Goal: Task Accomplishment & Management: Complete application form

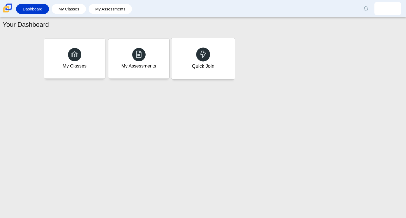
click at [204, 57] on icon at bounding box center [202, 53] width 7 height 7
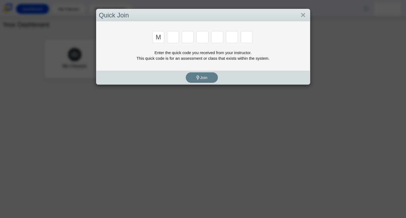
type input "m"
type input "7"
type input "e"
type input "3"
type input "e"
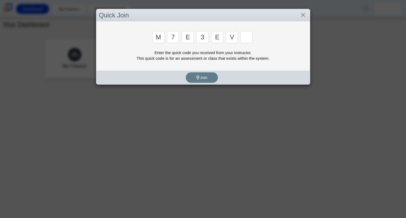
type input "v"
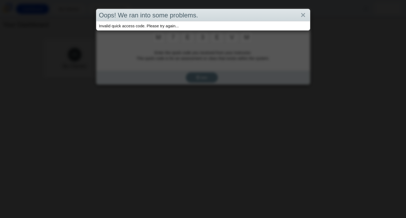
type input "m"
click at [305, 12] on link "Close" at bounding box center [303, 15] width 8 height 9
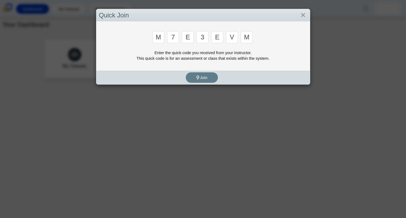
click at [247, 38] on input "m" at bounding box center [246, 37] width 12 height 12
type input "m"
type input "7"
type input "e"
type input "3"
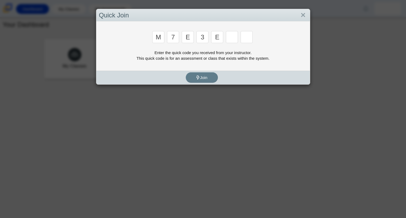
type input "e"
type input "v"
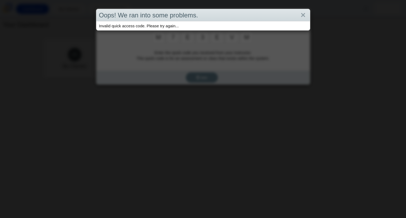
type input "m"
click at [304, 12] on link "Close" at bounding box center [303, 15] width 8 height 9
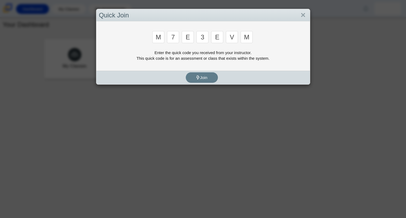
click at [251, 36] on input "m" at bounding box center [246, 37] width 12 height 12
type input "w"
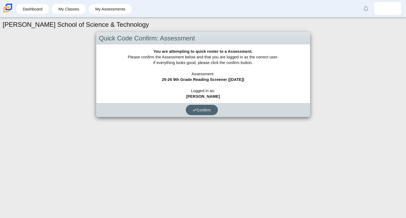
click at [214, 108] on button "Confirm" at bounding box center [202, 110] width 32 height 10
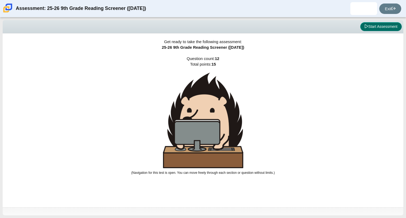
click at [387, 29] on button "Start Assessment" at bounding box center [380, 26] width 41 height 9
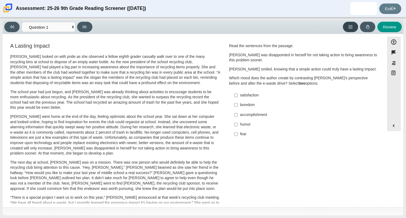
click at [353, 29] on button at bounding box center [350, 27] width 15 height 10
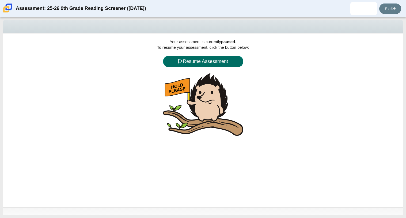
click at [228, 58] on button "Resume Assessment" at bounding box center [203, 62] width 80 height 12
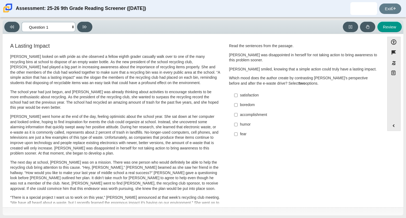
click at [71, 25] on select "Questions Question 1 Question 2 Question 3 Question 4 Question 5 Question 6 Que…" at bounding box center [49, 27] width 54 height 10
click at [22, 22] on select "Questions Question 1 Question 2 Question 3 Question 4 Question 5 Question 6 Que…" at bounding box center [49, 27] width 54 height 10
click at [60, 29] on select "Questions Question 1 Question 2 Question 3 Question 4 Question 5 Question 6 Que…" at bounding box center [49, 27] width 54 height 10
click at [22, 22] on select "Questions Question 1 Question 2 Question 3 Question 4 Question 5 Question 6 Que…" at bounding box center [49, 27] width 54 height 10
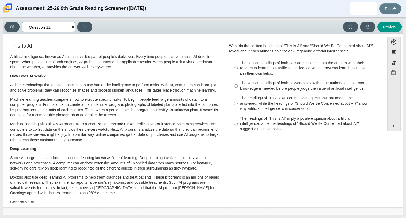
click at [65, 29] on select "Questions Question 1 Question 2 Question 3 Question 4 Question 5 Question 6 Que…" at bounding box center [49, 27] width 54 height 10
click at [22, 22] on select "Questions Question 1 Question 2 Question 3 Question 4 Question 5 Question 6 Que…" at bounding box center [49, 27] width 54 height 10
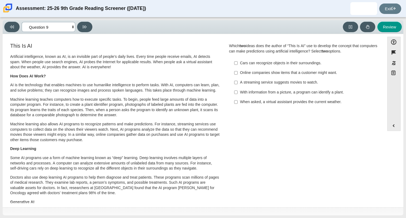
click at [63, 25] on select "Questions Question 1 Question 2 Question 3 Question 4 Question 5 Question 6 Que…" at bounding box center [49, 27] width 54 height 10
select select "ccc5b315-3c7c-471c-bf90-f22c8299c798"
click at [22, 22] on select "Questions Question 1 Question 2 Question 3 Question 4 Question 5 Question 6 Que…" at bounding box center [49, 27] width 54 height 10
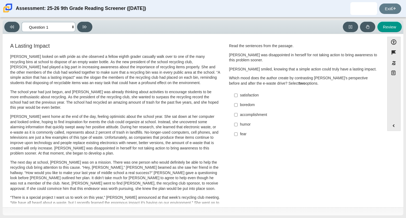
click at [62, 28] on select "Questions Question 1 Question 2 Question 3 Question 4 Question 5 Question 6 Que…" at bounding box center [49, 27] width 54 height 10
click at [395, 130] on button "Expand menu" at bounding box center [393, 125] width 13 height 10
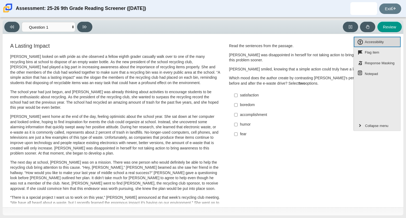
click at [372, 44] on span "Accessibility" at bounding box center [374, 42] width 21 height 7
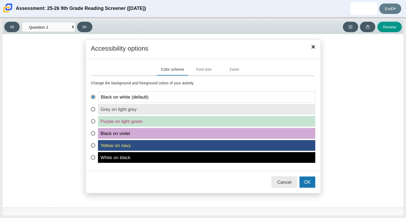
click at [178, 153] on span "White on black" at bounding box center [206, 157] width 217 height 11
click at [94, 153] on input "White on black" at bounding box center [92, 153] width 3 height 3
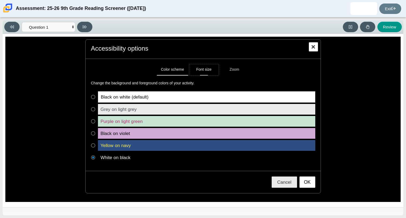
click at [199, 75] on button "Font size" at bounding box center [203, 69] width 29 height 11
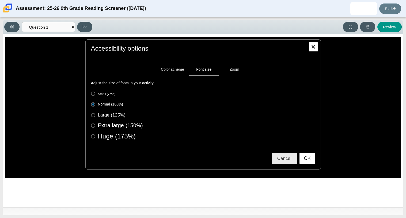
click at [112, 114] on label "Large (125%)" at bounding box center [203, 114] width 224 height 5
click at [94, 114] on input "Large (125%)" at bounding box center [92, 113] width 3 height 3
radio input "true"
click at [110, 109] on div "Small (75%) Normal (100%) Large (125%) Extra large (150%)" at bounding box center [203, 115] width 224 height 48
click at [111, 107] on div "Small (75%) Normal (100%) Large (125%) Extra large (150%)" at bounding box center [203, 115] width 224 height 48
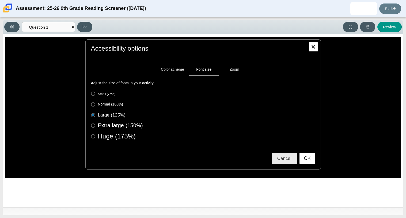
click at [113, 105] on label "Normal (100%)" at bounding box center [203, 104] width 224 height 5
click at [94, 105] on input "Normal (100%)" at bounding box center [92, 103] width 3 height 3
radio input "true"
click at [224, 71] on button "Zoom" at bounding box center [234, 69] width 29 height 11
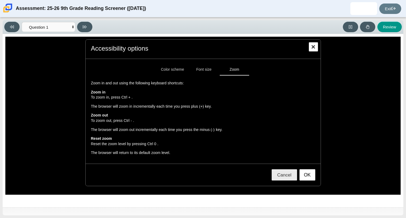
click at [225, 103] on div "Zoom in and out using the following keyboard shortcuts: Zoom in To zoom in, pre…" at bounding box center [203, 116] width 224 height 83
click at [202, 71] on button "Font size" at bounding box center [203, 69] width 29 height 11
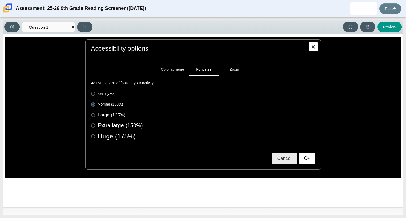
click at [122, 109] on div "Small (75%) Normal (100%) Large (125%) Extra large (150%)" at bounding box center [203, 115] width 224 height 48
click at [121, 115] on label "Large (125%)" at bounding box center [203, 114] width 224 height 5
click at [94, 115] on input "Large (125%)" at bounding box center [92, 113] width 3 height 3
radio input "true"
click at [175, 71] on button "Color scheme" at bounding box center [172, 69] width 31 height 11
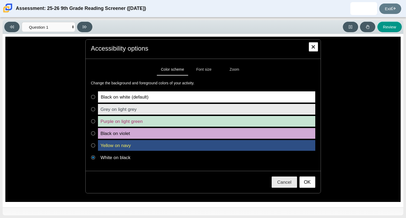
click at [145, 133] on span "Black on violet" at bounding box center [206, 133] width 217 height 11
click at [94, 131] on input "Black on violet" at bounding box center [92, 129] width 3 height 3
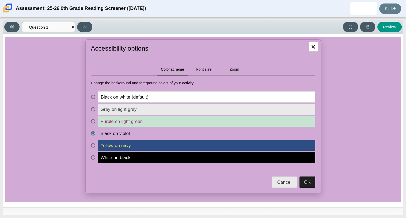
click at [143, 145] on span "Yellow on navy" at bounding box center [206, 145] width 217 height 11
click at [94, 143] on input "Yellow on navy" at bounding box center [92, 141] width 3 height 3
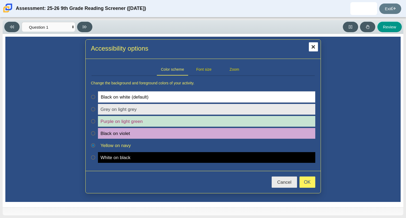
click at [164, 108] on span "Grey on light grey" at bounding box center [206, 109] width 217 height 11
click at [94, 107] on input "Grey on light grey" at bounding box center [92, 105] width 3 height 3
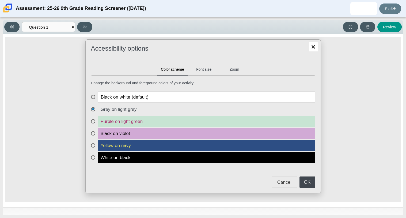
click at [143, 143] on span "Yellow on navy" at bounding box center [206, 145] width 217 height 11
click at [94, 143] on input "Yellow on navy" at bounding box center [92, 141] width 3 height 3
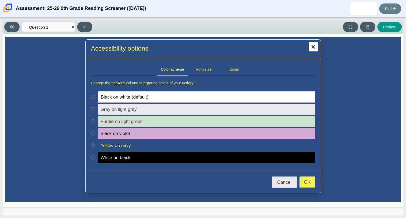
click at [309, 186] on button "OK" at bounding box center [307, 181] width 16 height 11
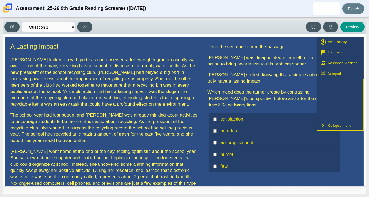
click at [203, 61] on div "Question Read the sentences from the passage. [PERSON_NAME] was disappointed in…" at bounding box center [274, 109] width 142 height 134
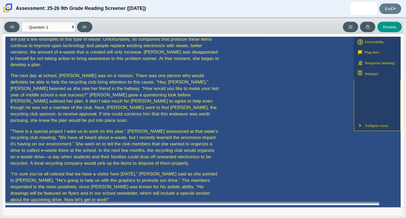
scroll to position [138, 0]
click at [387, 46] on button "Accessibility" at bounding box center [377, 42] width 47 height 11
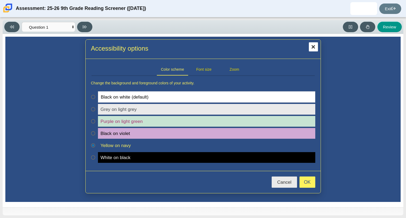
click at [125, 102] on span "Black on white (default)" at bounding box center [206, 96] width 217 height 11
click at [94, 95] on input "Black on white (default)" at bounding box center [92, 92] width 3 height 3
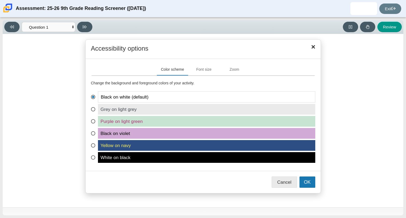
click at [130, 155] on span "White on black" at bounding box center [206, 157] width 217 height 11
click at [94, 155] on input "White on black" at bounding box center [92, 153] width 3 height 3
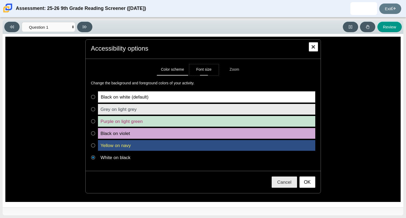
click at [208, 67] on button "Font size" at bounding box center [203, 69] width 29 height 11
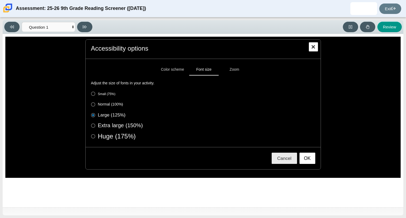
click at [116, 103] on label "Normal (100%)" at bounding box center [203, 104] width 224 height 5
click at [94, 103] on input "Normal (100%)" at bounding box center [92, 103] width 3 height 3
radio input "true"
click at [311, 162] on button "OK" at bounding box center [307, 157] width 16 height 11
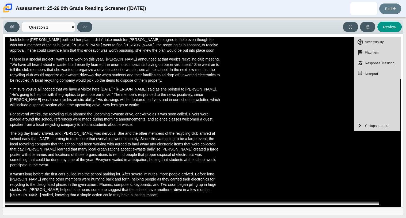
click at [311, 162] on div "A Lasting Impact [PERSON_NAME] looked on with pride as she observed a fellow ei…" at bounding box center [193, 54] width 376 height 301
click at [367, 44] on span "Accessibility" at bounding box center [374, 42] width 21 height 7
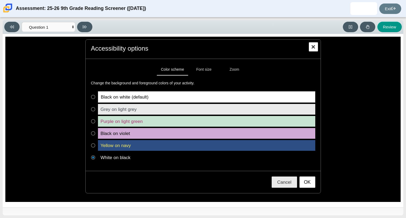
click at [215, 94] on span "Black on white (default)" at bounding box center [206, 96] width 217 height 11
click at [94, 94] on input "Black on white (default)" at bounding box center [92, 92] width 3 height 3
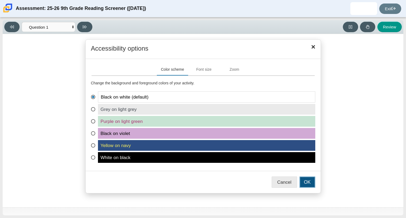
click at [305, 184] on button "OK" at bounding box center [307, 181] width 16 height 11
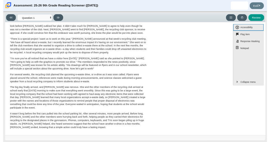
scroll to position [0, 0]
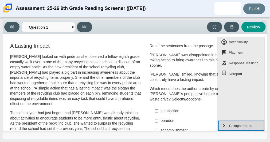
click at [242, 124] on span "Collapse menu" at bounding box center [241, 125] width 25 height 7
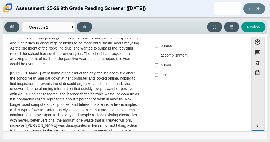
scroll to position [59, 0]
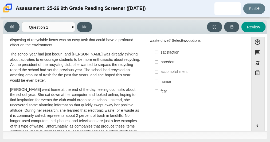
click at [177, 50] on div "satisfaction" at bounding box center [200, 52] width 79 height 5
click at [159, 47] on input "satisfaction satisfaction" at bounding box center [156, 52] width 3 height 10
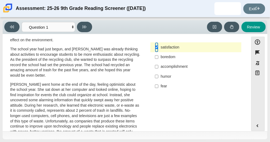
scroll to position [63, 0]
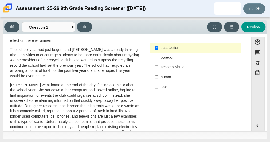
click at [162, 45] on div "satisfaction" at bounding box center [200, 47] width 79 height 5
click at [159, 43] on input "satisfaction satisfaction" at bounding box center [156, 48] width 3 height 10
checkbox input "false"
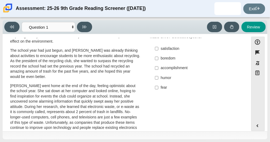
click at [169, 56] on div "boredom" at bounding box center [200, 58] width 79 height 5
click at [159, 54] on input "boredom boredom" at bounding box center [156, 59] width 3 height 10
checkbox input "true"
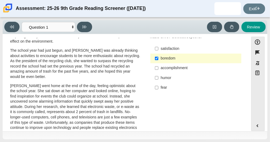
click at [182, 46] on div "satisfaction" at bounding box center [200, 48] width 79 height 5
click at [159, 44] on input "satisfaction satisfaction" at bounding box center [156, 49] width 3 height 10
checkbox input "true"
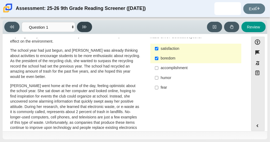
click at [85, 25] on icon at bounding box center [85, 27] width 4 height 4
select select "0ff64528-ffd7-428d-b192-babfaadd44e8"
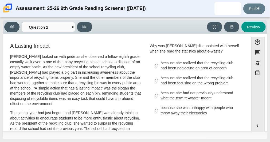
click at [92, 142] on div "Viewing Question 2 of 12 in Pacing Mode Questions Question 1 Question 2 Questio…" at bounding box center [135, 79] width 270 height 124
click at [186, 71] on label "because she realized that the recycling club had been neglecting an area of con…" at bounding box center [196, 65] width 90 height 15
click at [159, 71] on input "because she realized that the recycling club had been neglecting an area of con…" at bounding box center [156, 65] width 3 height 15
radio input "true"
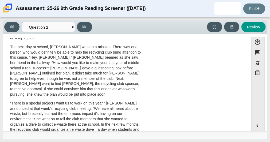
scroll to position [173, 0]
click at [97, 66] on p "The next day at school, [PERSON_NAME] was on a mission. There was one person wh…" at bounding box center [75, 70] width 131 height 52
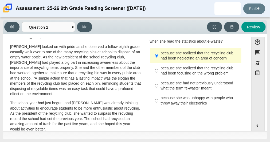
scroll to position [3, 0]
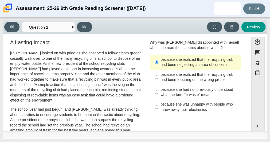
click at [165, 78] on div "because she realized that the recycling club had been focusing on the wrong pro…" at bounding box center [200, 77] width 79 height 10
click at [159, 78] on input "because she realized that the recycling club had been focusing on the wrong pro…" at bounding box center [156, 77] width 3 height 15
radio input "true"
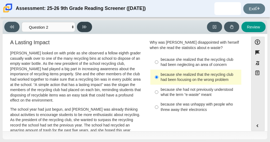
click at [87, 26] on button at bounding box center [84, 27] width 15 height 10
select select "7ce3d843-6974-4858-901c-1ff39630e843"
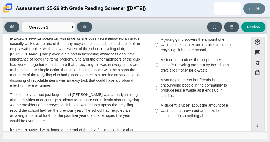
scroll to position [18, 0]
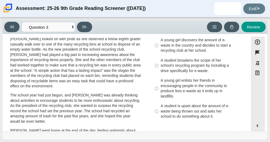
click at [176, 62] on div "A student broadens the scope of her school’s recycling program by including a d…" at bounding box center [200, 66] width 79 height 16
click at [159, 62] on input "A student broadens the scope of her school’s recycling program by including a d…" at bounding box center [156, 65] width 3 height 20
radio input "true"
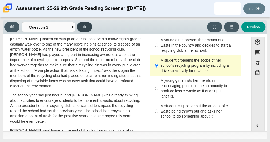
click at [88, 29] on button at bounding box center [84, 27] width 15 height 10
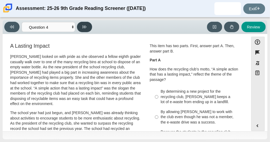
click at [88, 29] on button at bounding box center [84, 27] width 15 height 10
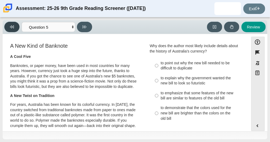
click at [10, 29] on button at bounding box center [11, 27] width 15 height 10
select select "ca9ea0f1-49c5-4bd1-83b0-472c18652b42"
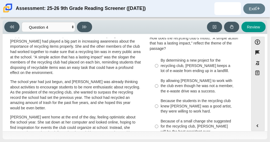
scroll to position [31, 0]
click at [181, 68] on div "By determining a new project for the recycling club, [PERSON_NAME] keeps a lot …" at bounding box center [200, 66] width 79 height 16
click at [159, 68] on input "By determining a new project for the recycling club, [PERSON_NAME] keeps a lot …" at bounding box center [156, 65] width 3 height 20
radio input "true"
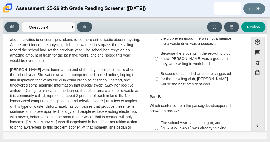
scroll to position [79, 0]
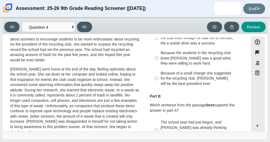
click at [194, 83] on div "Because of a small change she suggested for the recycling club, [PERSON_NAME] w…" at bounding box center [200, 79] width 79 height 16
click at [159, 83] on input "Because of a small change she suggested for the recycling club, [PERSON_NAME] w…" at bounding box center [156, 78] width 3 height 20
radio input "true"
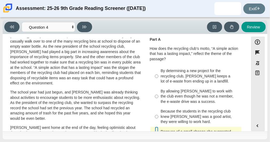
scroll to position [22, 0]
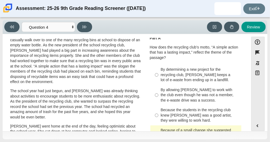
click at [204, 78] on div "By determining a new project for the recycling club, [PERSON_NAME] keeps a lot …" at bounding box center [200, 75] width 79 height 16
click at [159, 78] on input "By determining a new project for the recycling club, [PERSON_NAME] keeps a lot …" at bounding box center [156, 75] width 3 height 20
radio input "true"
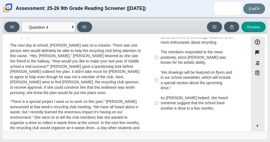
scroll to position [175, 0]
click at [207, 97] on div "As [PERSON_NAME] helped, she heard someone suggest that the school have another…" at bounding box center [200, 103] width 79 height 16
click at [159, 97] on input "As [PERSON_NAME] helped, she heard someone suggest that the school have another…" at bounding box center [156, 103] width 3 height 20
radio input "true"
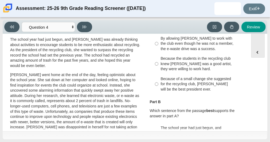
scroll to position [0, 0]
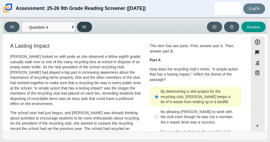
click at [87, 29] on button at bounding box center [84, 27] width 15 height 10
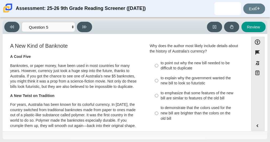
click at [91, 22] on div "Viewing Question 5 of 12 in Pacing Mode Questions Question 1 Question 2 Questio…" at bounding box center [49, 27] width 90 height 10
click at [84, 28] on icon at bounding box center [85, 27] width 4 height 4
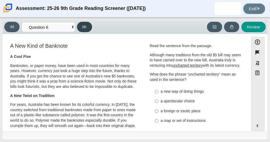
click at [84, 28] on icon at bounding box center [85, 27] width 4 height 4
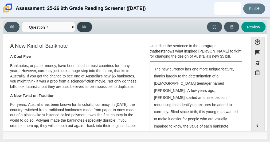
click at [84, 28] on icon at bounding box center [85, 27] width 4 height 4
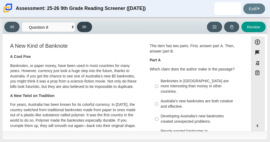
click at [84, 28] on icon at bounding box center [85, 27] width 4 height 4
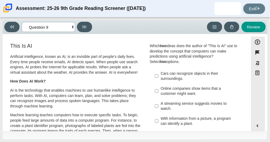
click at [60, 23] on select "Questions Question 1 Question 2 Question 3 Question 4 Question 5 Question 6 Que…" at bounding box center [49, 27] width 54 height 10
click at [12, 22] on button at bounding box center [11, 27] width 15 height 10
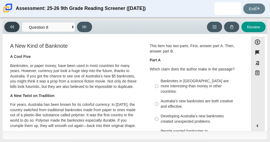
click at [12, 22] on button at bounding box center [11, 27] width 15 height 10
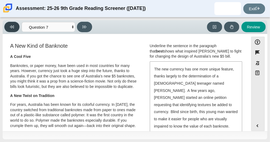
click at [12, 22] on button at bounding box center [11, 27] width 15 height 10
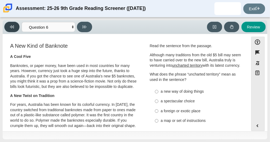
click at [12, 22] on button at bounding box center [11, 27] width 15 height 10
select select "e41f1a79-e29f-4095-8030-a53364015bed"
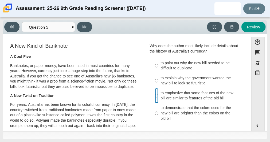
click at [155, 95] on input "to emphasize that some features of the new bill are similar to features of the …" at bounding box center [156, 95] width 3 height 15
radio input "true"
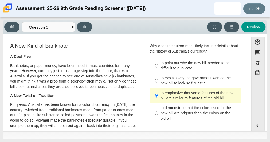
click at [82, 32] on div "Viewing Question 5 of 12 in Pacing Mode Questions Question 1 Question 2 Questio…" at bounding box center [49, 27] width 90 height 10
click at [81, 31] on button at bounding box center [84, 27] width 15 height 10
select select "69146e31-7b3d-4a3e-9ce6-f30c24342ae0"
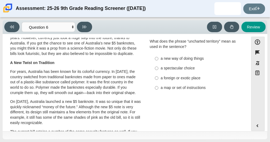
scroll to position [33, 0]
click at [191, 61] on div "a new way of doing things" at bounding box center [200, 58] width 79 height 5
click at [159, 63] on input "a new way of doing things a new way of doing things" at bounding box center [156, 59] width 3 height 10
radio input "true"
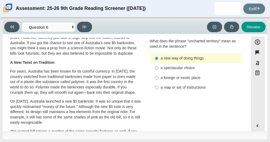
click at [251, 69] on div "Accessibility options Close Color scheme Font size Zoom Change the background a…" at bounding box center [135, 85] width 260 height 97
click at [88, 30] on button at bounding box center [84, 27] width 15 height 10
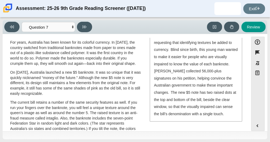
scroll to position [62, 0]
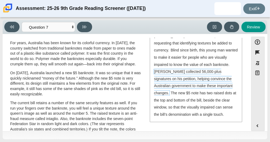
click at [162, 69] on span "[PERSON_NAME] collected 56,000-plus signatures on his petition, helping convinc…" at bounding box center [193, 82] width 79 height 26
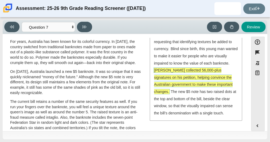
scroll to position [55, 0]
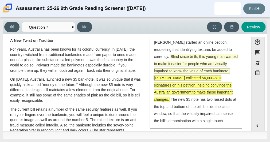
click at [171, 57] on span "Blind since birth, this young man wanted to make it easier for people who are v…" at bounding box center [196, 63] width 84 height 19
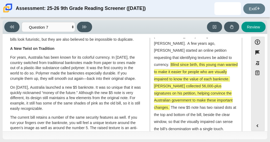
scroll to position [47, 0]
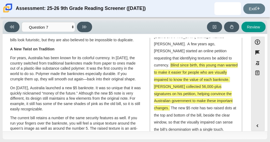
click at [175, 84] on span "[PERSON_NAME] collected 56,000-plus signatures on his petition, helping convinc…" at bounding box center [193, 97] width 79 height 26
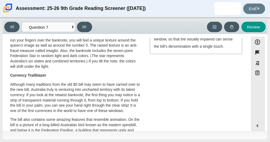
scroll to position [136, 0]
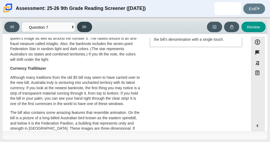
click at [88, 30] on button at bounding box center [84, 27] width 15 height 10
select select "ea8338c2-a6a3-418e-a305-2b963b54a290"
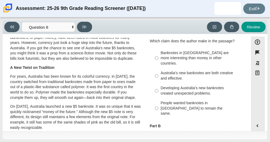
scroll to position [29, 0]
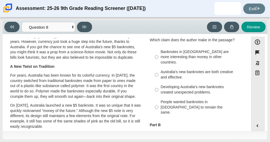
click at [174, 69] on div "Australia’s new banknotes are both creative and effective." at bounding box center [200, 74] width 79 height 10
click at [159, 67] on input "Australia’s new banknotes are both creative and effective. Australia’s new bank…" at bounding box center [156, 74] width 3 height 15
radio input "true"
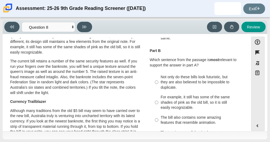
scroll to position [102, 0]
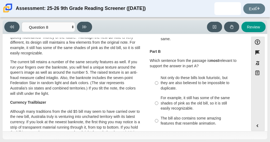
click at [174, 75] on div "Not only do these bills look futuristic, but they are also believed to be impos…" at bounding box center [200, 83] width 79 height 16
click at [159, 73] on input "Not only do these bills look futuristic, but they are also believed to be impos…" at bounding box center [156, 83] width 3 height 20
radio input "true"
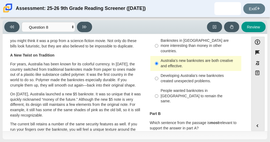
scroll to position [40, 0]
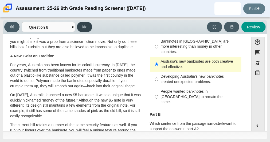
click at [83, 25] on icon at bounding box center [85, 27] width 4 height 4
select select "89f058d6-b15c-4ef5-a4b3-fdaffb8868b6"
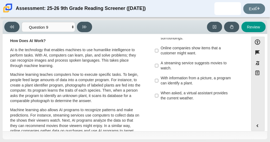
scroll to position [41, 0]
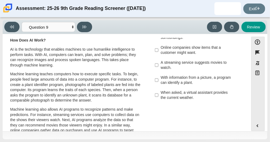
click at [185, 63] on div "A streaming service suggests movies to watch." at bounding box center [200, 65] width 79 height 10
click at [159, 63] on input "A streaming service suggests movies to watch. A streaming service suggests movi…" at bounding box center [156, 65] width 3 height 15
checkbox input "true"
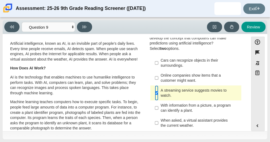
scroll to position [13, 0]
click at [185, 63] on div "Cars can recognize objects in their surroundings." at bounding box center [200, 63] width 79 height 10
click at [159, 63] on input "Cars can recognize objects in their surroundings. Cars can recognize objects in…" at bounding box center [156, 62] width 3 height 15
checkbox input "true"
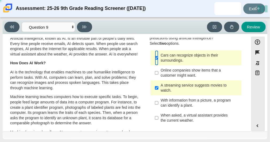
scroll to position [19, 0]
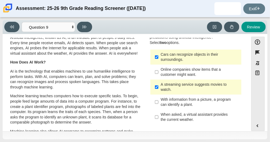
click at [187, 72] on div "Online companies show items that a customer might want." at bounding box center [200, 72] width 79 height 10
click at [159, 72] on input "Online companies show items that a customer might want. Online companies show i…" at bounding box center [156, 71] width 3 height 15
checkbox input "true"
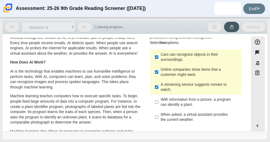
click at [189, 59] on div "Cars can recognize objects in their surroundings." at bounding box center [200, 57] width 79 height 10
click at [159, 59] on input "Cars can recognize objects in their surroundings. Cars can recognize objects in…" at bounding box center [156, 56] width 3 height 15
checkbox input "false"
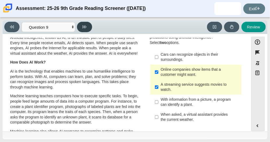
click at [83, 25] on icon at bounding box center [85, 27] width 4 height 4
select select "cdf3c14e-a918-44d1-9b63-3db0fa81641e"
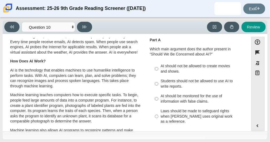
scroll to position [21, 0]
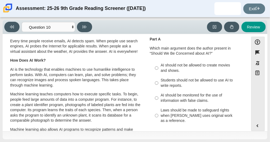
click at [189, 98] on div "AI should be monitored for the use of information with false claims." at bounding box center [200, 98] width 79 height 10
click at [159, 98] on input "AI should be monitored for the use of information with false claims. AI should …" at bounding box center [156, 97] width 3 height 15
radio input "true"
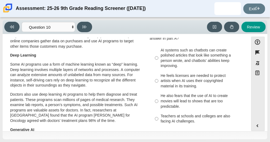
scroll to position [131, 0]
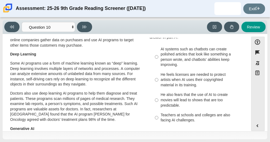
click at [200, 54] on div "AI systems such as chatbots can create polished articles that look like somethi…" at bounding box center [200, 57] width 79 height 21
click at [159, 54] on input "AI systems such as chatbots can create polished articles that look like somethi…" at bounding box center [156, 56] width 3 height 25
radio input "true"
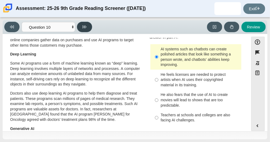
click at [90, 29] on button at bounding box center [84, 27] width 15 height 10
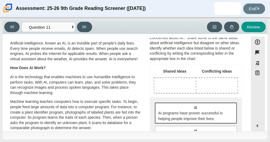
scroll to position [13, 0]
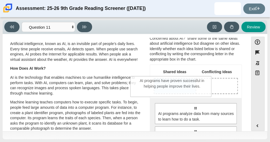
drag, startPoint x: 194, startPoint y: 109, endPoint x: 171, endPoint y: 82, distance: 35.5
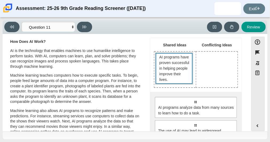
scroll to position [52, 0]
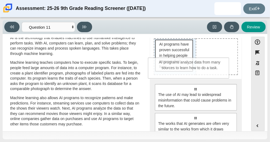
drag, startPoint x: 180, startPoint y: 94, endPoint x: 175, endPoint y: 68, distance: 26.2
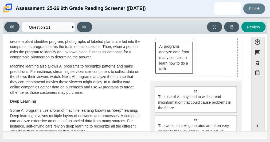
scroll to position [86, 0]
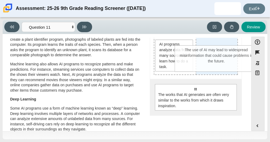
drag, startPoint x: 181, startPoint y: 102, endPoint x: 203, endPoint y: 64, distance: 43.8
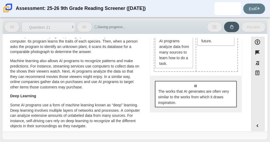
scroll to position [90, 0]
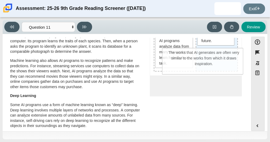
drag, startPoint x: 199, startPoint y: 100, endPoint x: 208, endPoint y: 68, distance: 33.3
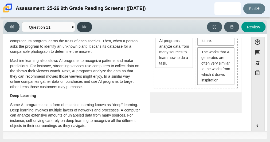
click at [82, 25] on button at bounding box center [84, 27] width 15 height 10
select select "c3effed4-44ce-4a19-bd96-1787f34e9b4c"
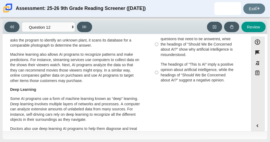
scroll to position [97, 0]
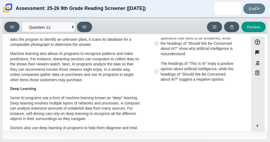
click at [195, 46] on div "The headings of “This Is AI” communicate questions that need to be answered, wh…" at bounding box center [200, 43] width 79 height 26
click at [159, 46] on input "The headings of “This Is AI” communicate questions that need to be answered, wh…" at bounding box center [156, 43] width 3 height 31
radio input "true"
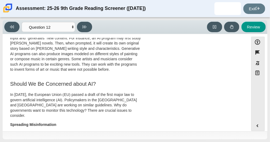
scroll to position [0, 0]
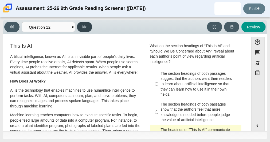
click at [87, 28] on button at bounding box center [84, 27] width 15 height 10
select select "review"
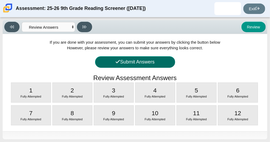
click at [154, 62] on button "Submit Answers" at bounding box center [135, 62] width 80 height 12
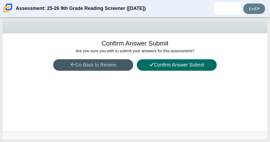
click at [154, 62] on button "Confirm Answer Submit" at bounding box center [177, 65] width 80 height 12
